Goal: Transaction & Acquisition: Subscribe to service/newsletter

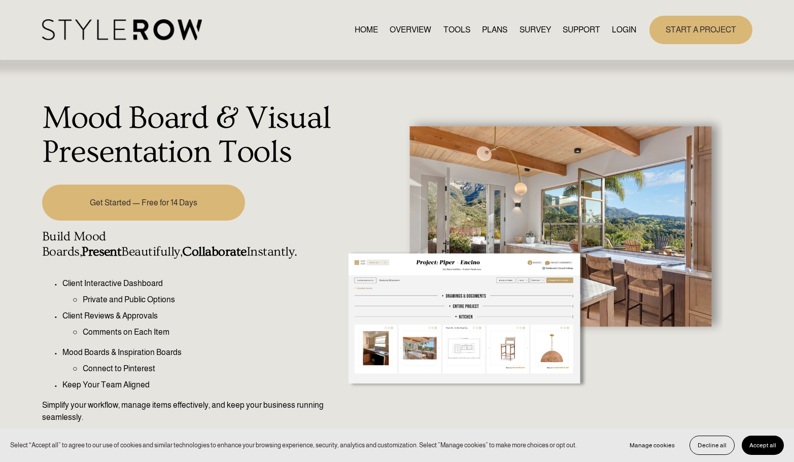
click at [157, 210] on link "Get Started — Free for 14 Days" at bounding box center [143, 203] width 203 height 36
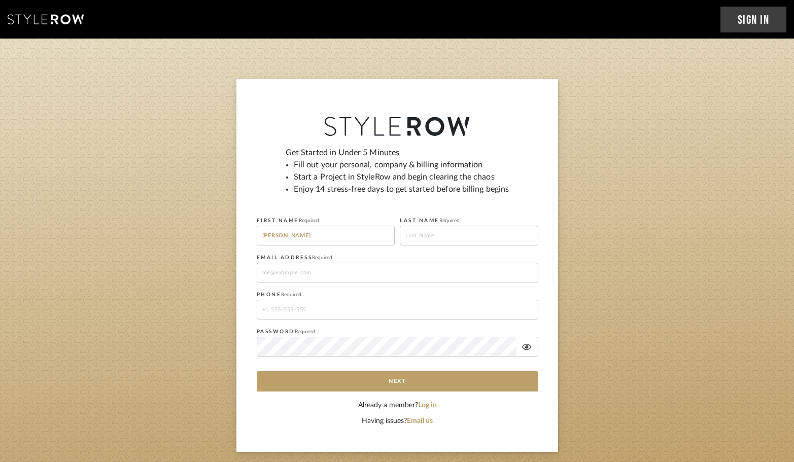
type input "Lori"
type input "Dent"
type input "loridixondent@gmail.com"
type input "205-568-3367"
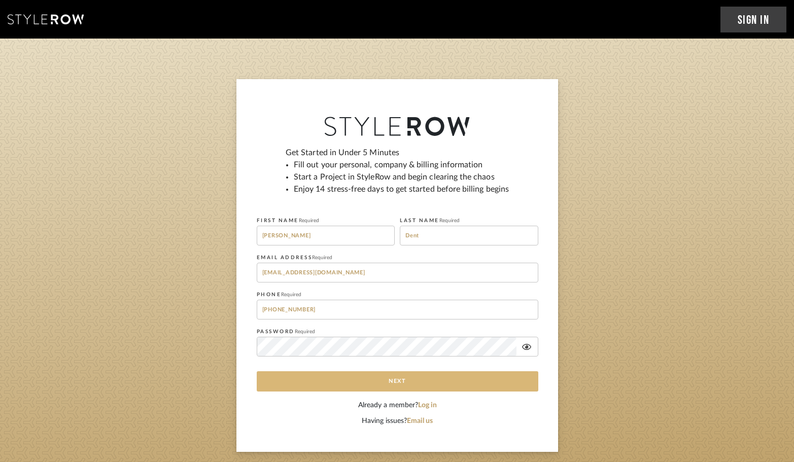
click at [411, 378] on button "Next" at bounding box center [398, 382] width 282 height 20
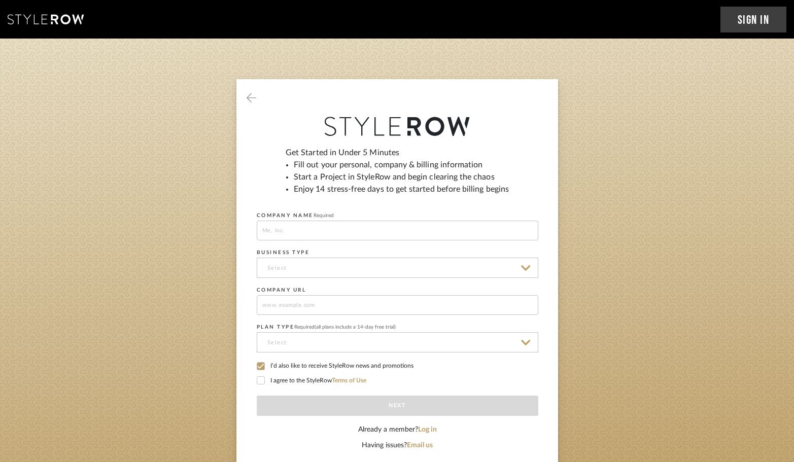
click at [261, 382] on icon at bounding box center [260, 380] width 7 height 7
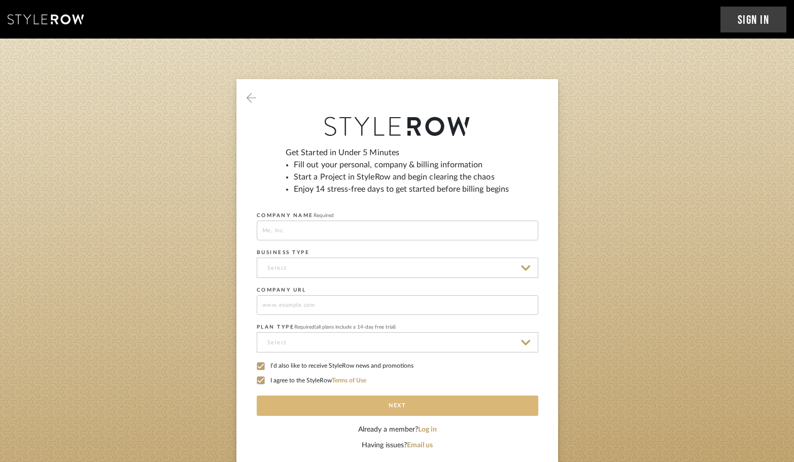
click at [400, 405] on button "Next" at bounding box center [398, 406] width 282 height 20
